Goal: Information Seeking & Learning: Compare options

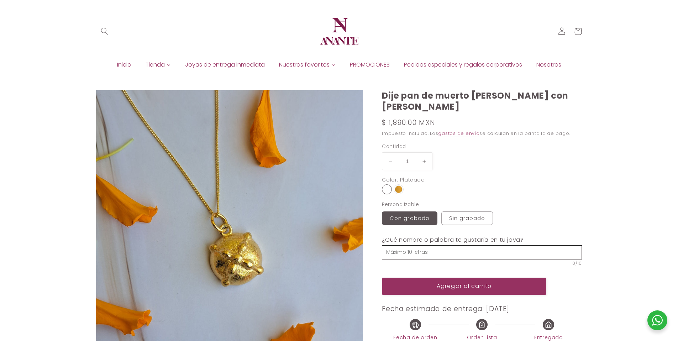
select select "{"isForProduct":true,"id":45328357621914,"title":"Plateado / Con grabado","avai…"
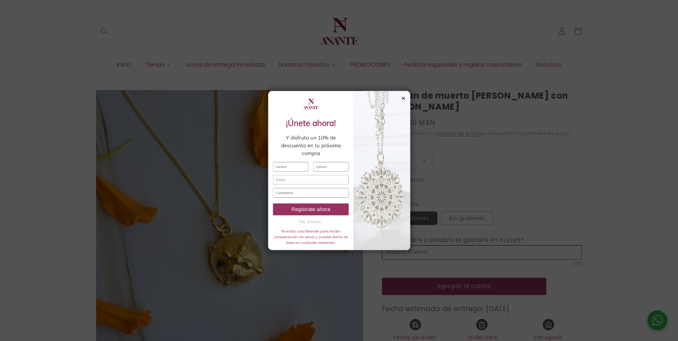
click at [435, 60] on div "✕" at bounding box center [436, 62] width 6 height 8
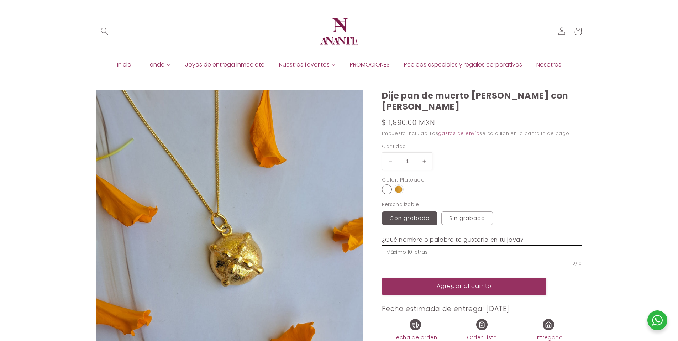
click at [387, 187] on div at bounding box center [387, 189] width 6 height 6
click at [0, 0] on input "radio" at bounding box center [0, 0] width 0 height 0
click at [398, 187] on img at bounding box center [398, 189] width 7 height 7
click at [0, 0] on input "radio" at bounding box center [0, 0] width 0 height 0
click at [390, 189] on div at bounding box center [387, 189] width 7 height 7
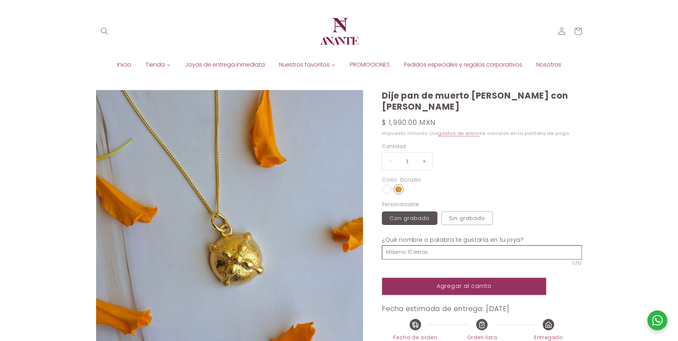
click at [0, 0] on input "radio" at bounding box center [0, 0] width 0 height 0
click at [398, 188] on img at bounding box center [398, 189] width 7 height 7
click at [0, 0] on input "radio" at bounding box center [0, 0] width 0 height 0
click at [385, 191] on div at bounding box center [387, 189] width 7 height 7
click at [0, 0] on input "radio" at bounding box center [0, 0] width 0 height 0
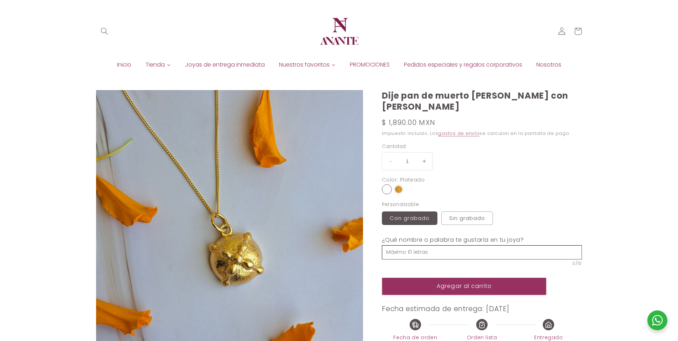
click at [399, 189] on img at bounding box center [398, 189] width 7 height 7
click at [0, 0] on input "radio" at bounding box center [0, 0] width 0 height 0
click at [387, 191] on div at bounding box center [387, 189] width 7 height 7
click at [0, 0] on input "radio" at bounding box center [0, 0] width 0 height 0
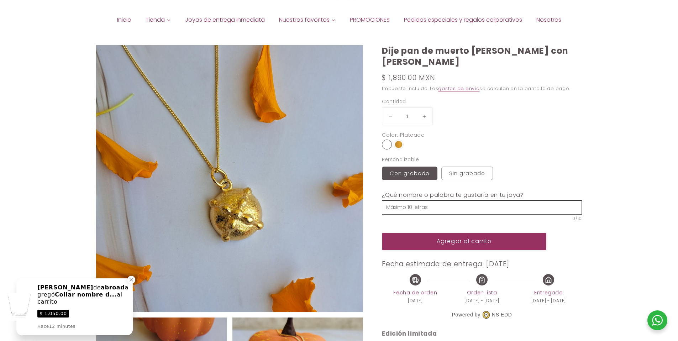
scroll to position [45, 0]
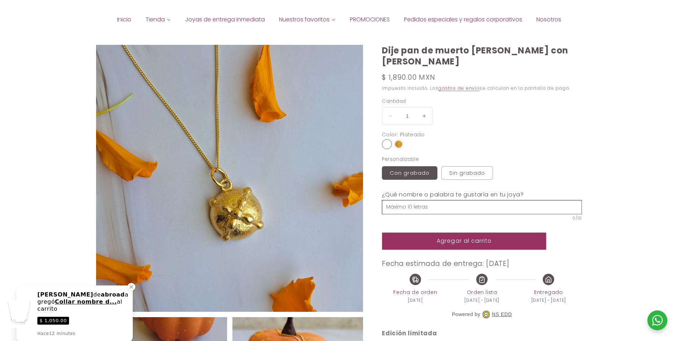
drag, startPoint x: 130, startPoint y: 287, endPoint x: 334, endPoint y: 187, distance: 227.6
click at [130, 287] on icon "Close a notification" at bounding box center [131, 287] width 6 height 6
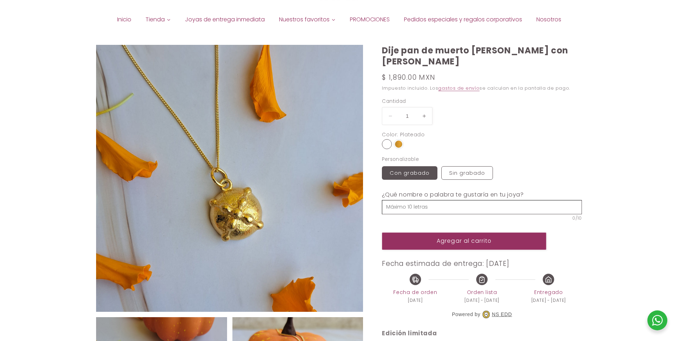
click at [454, 169] on label "Sin grabado Variante agotada o no disponible" at bounding box center [468, 173] width 52 height 14
click at [442, 165] on input "Sin grabado Variante agotada o no disponible" at bounding box center [441, 165] width 0 height 0
radio input "true"
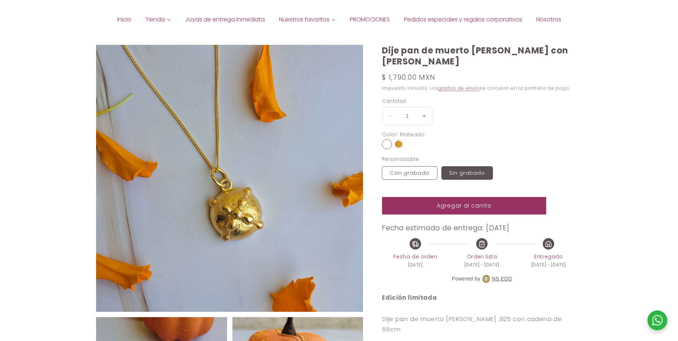
click at [396, 173] on label "Con grabado Variante agotada o no disponible" at bounding box center [410, 173] width 56 height 14
click at [384, 165] on input "Con grabado Variante agotada o no disponible" at bounding box center [384, 165] width 0 height 0
radio input "true"
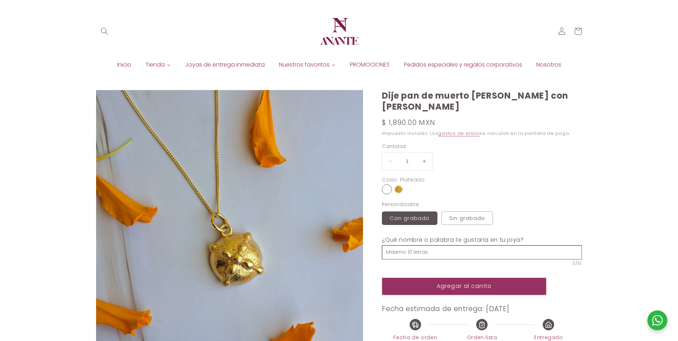
select select "{"isForProduct":true,"id":45328357621914,"title":"Plateado / Con grabado","avai…"
click at [389, 192] on div at bounding box center [387, 189] width 6 height 6
click at [0, 0] on input "radio" at bounding box center [0, 0] width 0 height 0
click at [398, 190] on img at bounding box center [398, 189] width 7 height 7
click at [0, 0] on input "radio" at bounding box center [0, 0] width 0 height 0
